Goal: Check status: Check status

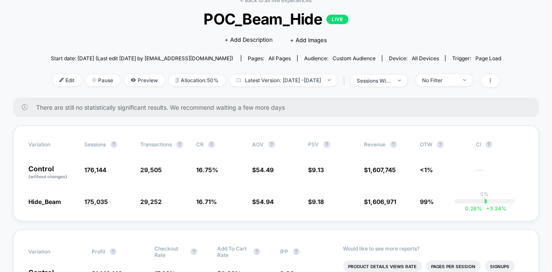
scroll to position [48, 0]
click at [315, 77] on span "Latest Version: [DATE] - [DATE]" at bounding box center [284, 80] width 108 height 12
select select "*"
select select "****"
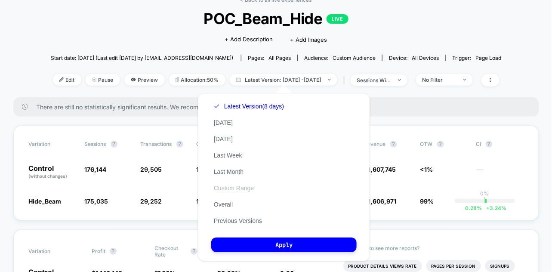
click at [227, 189] on button "Custom Range" at bounding box center [233, 188] width 45 height 8
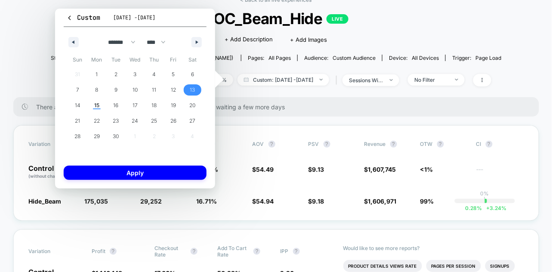
click at [194, 93] on span "13" at bounding box center [192, 89] width 5 height 15
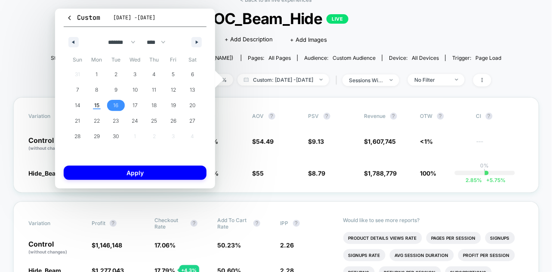
click at [106, 107] on span "16" at bounding box center [115, 105] width 19 height 11
click at [192, 93] on span "13" at bounding box center [192, 89] width 5 height 15
click at [92, 108] on span "15" at bounding box center [96, 105] width 19 height 11
click at [93, 162] on div "Custom [DATE] - [DATE] ******* ******** ***** ***** *** **** **** ****** ******…" at bounding box center [135, 99] width 160 height 180
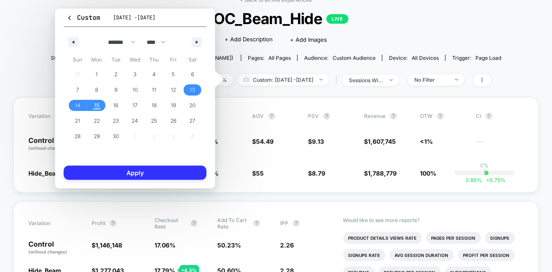
click at [112, 168] on button "Apply" at bounding box center [135, 173] width 143 height 14
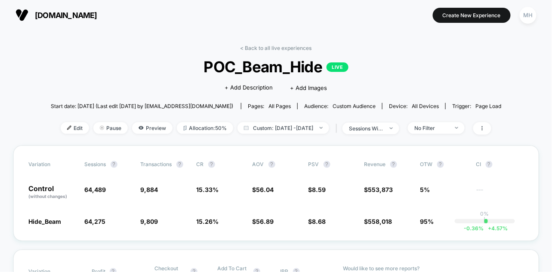
click at [49, 22] on button "[DOMAIN_NAME]" at bounding box center [56, 15] width 87 height 14
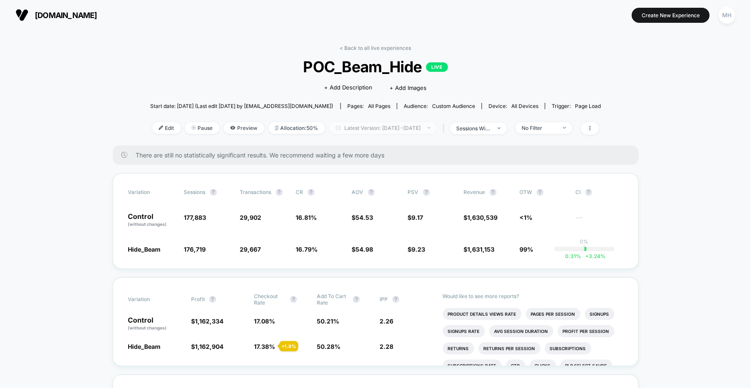
click at [378, 127] on span "Latest Version: [DATE] - [DATE]" at bounding box center [383, 128] width 108 height 12
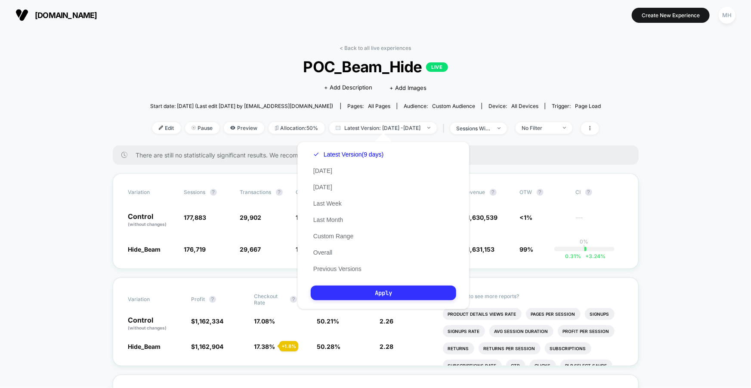
click at [376, 287] on button "Apply" at bounding box center [383, 293] width 145 height 15
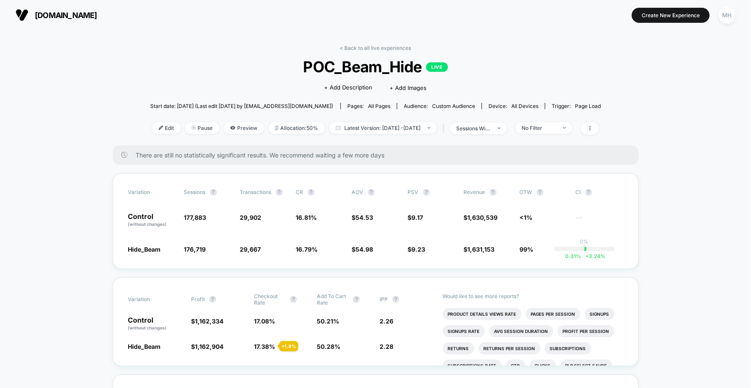
click at [553, 120] on div "< Back to all live experiences POC_Beam_Hide LIVE Click to edit experience deta…" at bounding box center [375, 95] width 451 height 101
click at [552, 125] on div "No Filter" at bounding box center [539, 128] width 34 height 6
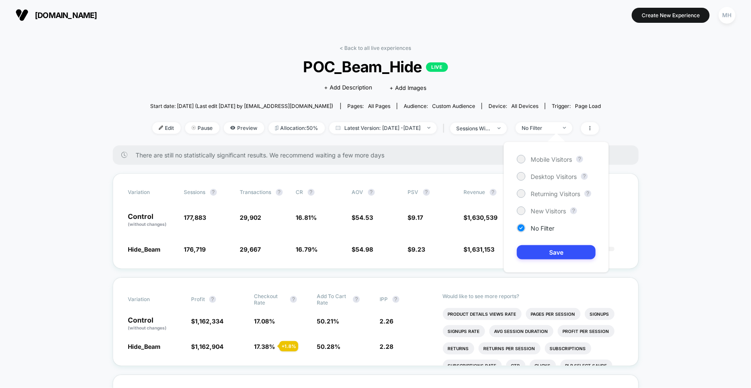
click at [523, 164] on div "Mobile Visitors ? Desktop Visitors ? Returning Visitors ? New Visitors ? No Fil…" at bounding box center [556, 207] width 105 height 131
click at [523, 160] on div at bounding box center [521, 159] width 6 height 6
click at [535, 253] on button "Save" at bounding box center [556, 252] width 79 height 14
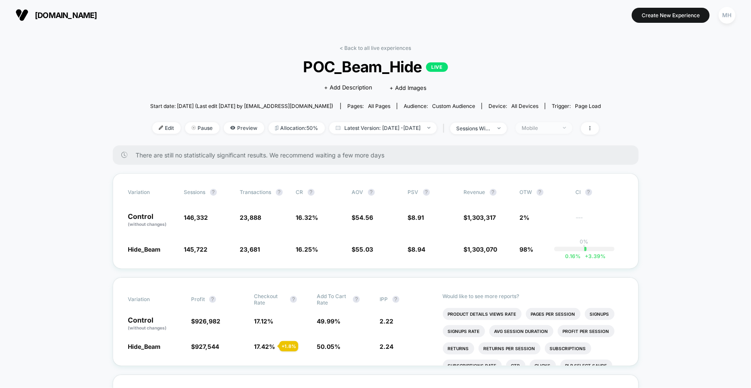
click at [557, 128] on div "Mobile" at bounding box center [539, 128] width 34 height 6
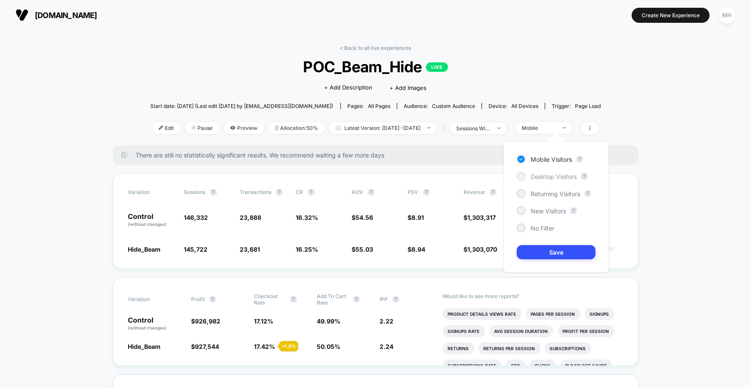
click at [541, 178] on span "Desktop Visitors" at bounding box center [554, 176] width 46 height 7
click at [541, 256] on button "Save" at bounding box center [556, 252] width 79 height 14
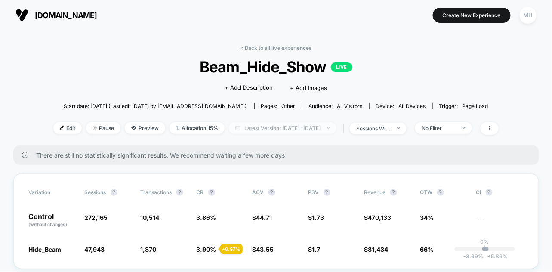
click at [257, 124] on span "Latest Version: Jul 8, 2025 - Sep 15, 2025" at bounding box center [283, 128] width 108 height 12
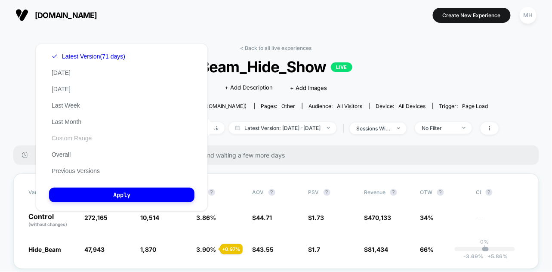
click at [66, 138] on button "Custom Range" at bounding box center [71, 138] width 45 height 8
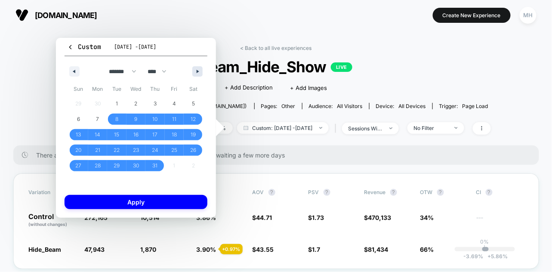
click at [197, 71] on icon "button" at bounding box center [199, 71] width 4 height 3
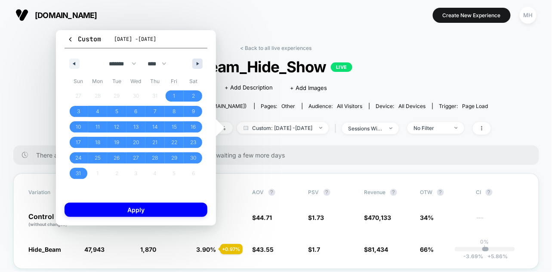
click at [197, 71] on div "******* ******** ***** ***** *** **** **** ****** ********* ******* ******** **…" at bounding box center [136, 62] width 143 height 26
click at [197, 65] on icon "button" at bounding box center [199, 63] width 4 height 3
select select "*"
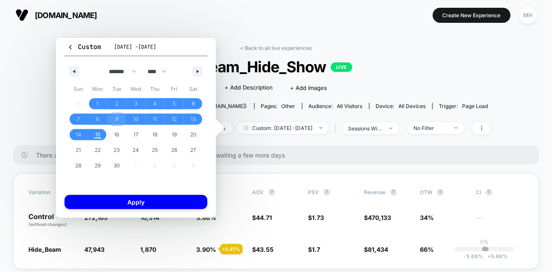
click at [118, 117] on span "9" at bounding box center [116, 119] width 19 height 11
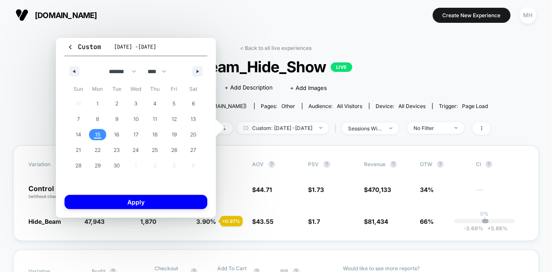
click at [101, 140] on button "15" at bounding box center [97, 134] width 19 height 15
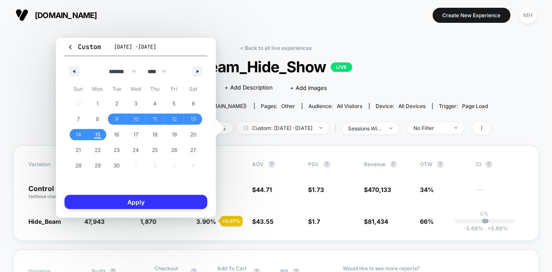
click at [99, 204] on button "Apply" at bounding box center [136, 202] width 143 height 14
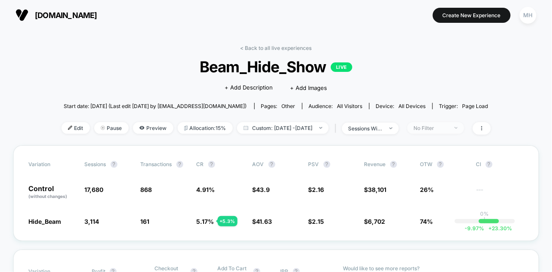
click at [440, 132] on span "No Filter" at bounding box center [436, 128] width 57 height 12
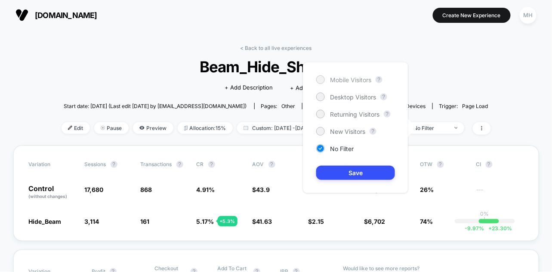
click at [337, 82] on span "Mobile Visitors" at bounding box center [350, 79] width 41 height 7
click at [330, 171] on button "Save" at bounding box center [355, 173] width 79 height 14
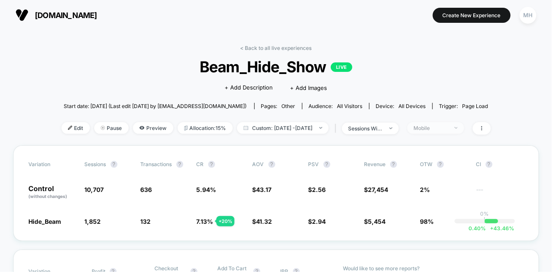
click at [448, 125] on div "Mobile" at bounding box center [431, 128] width 34 height 6
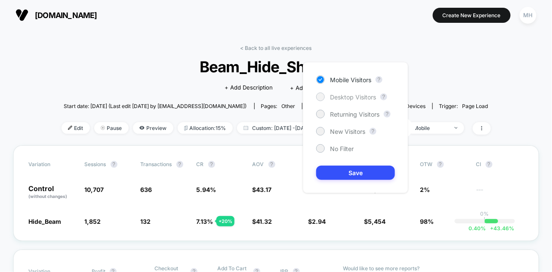
click at [363, 96] on span "Desktop Visitors" at bounding box center [353, 96] width 46 height 7
click at [358, 164] on div "Mobile Visitors ? Desktop Visitors ? Returning Visitors ? New Visitors ? No Fil…" at bounding box center [355, 127] width 105 height 131
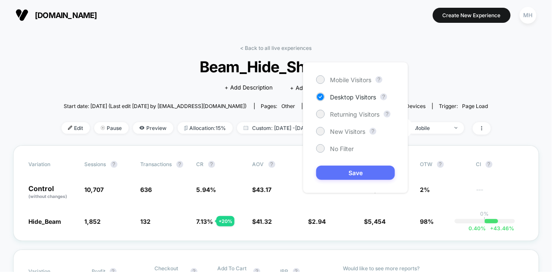
click at [340, 177] on button "Save" at bounding box center [355, 173] width 79 height 14
